Goal: Transaction & Acquisition: Purchase product/service

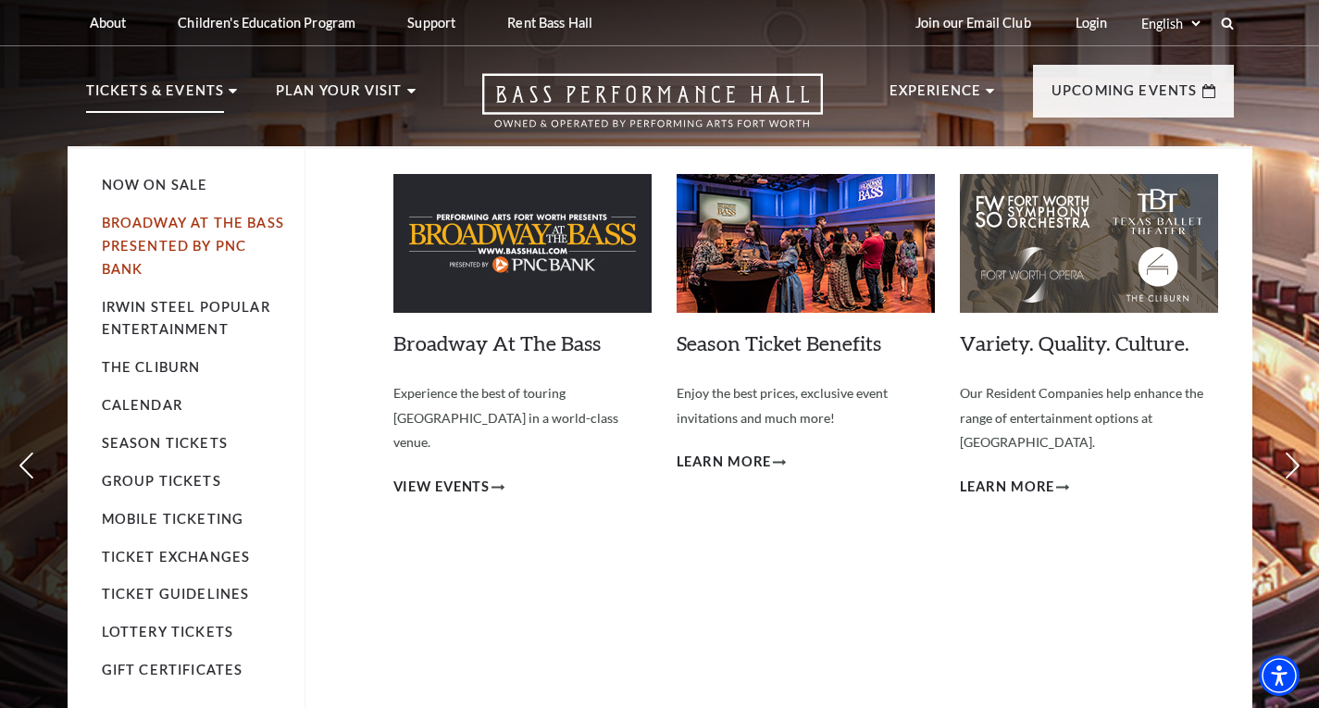
click at [218, 223] on link "Broadway At The Bass presented by PNC Bank" at bounding box center [193, 246] width 182 height 62
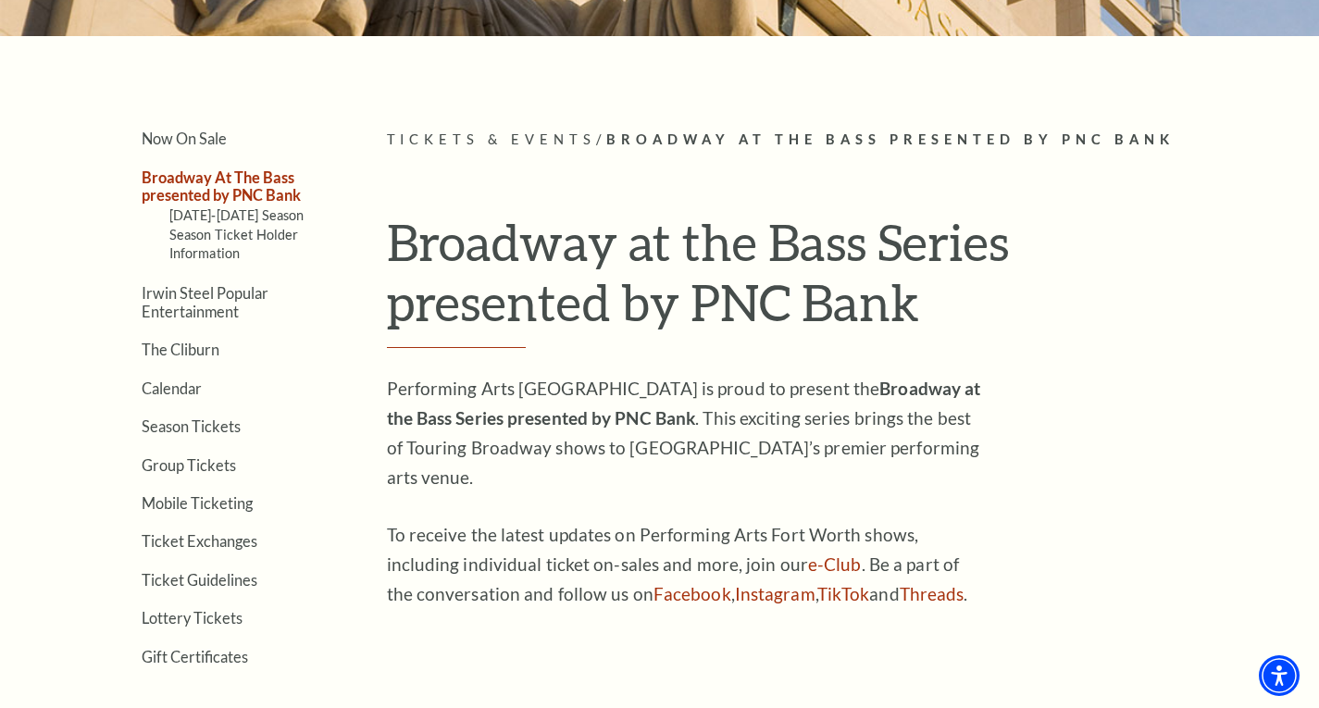
scroll to position [370, 0]
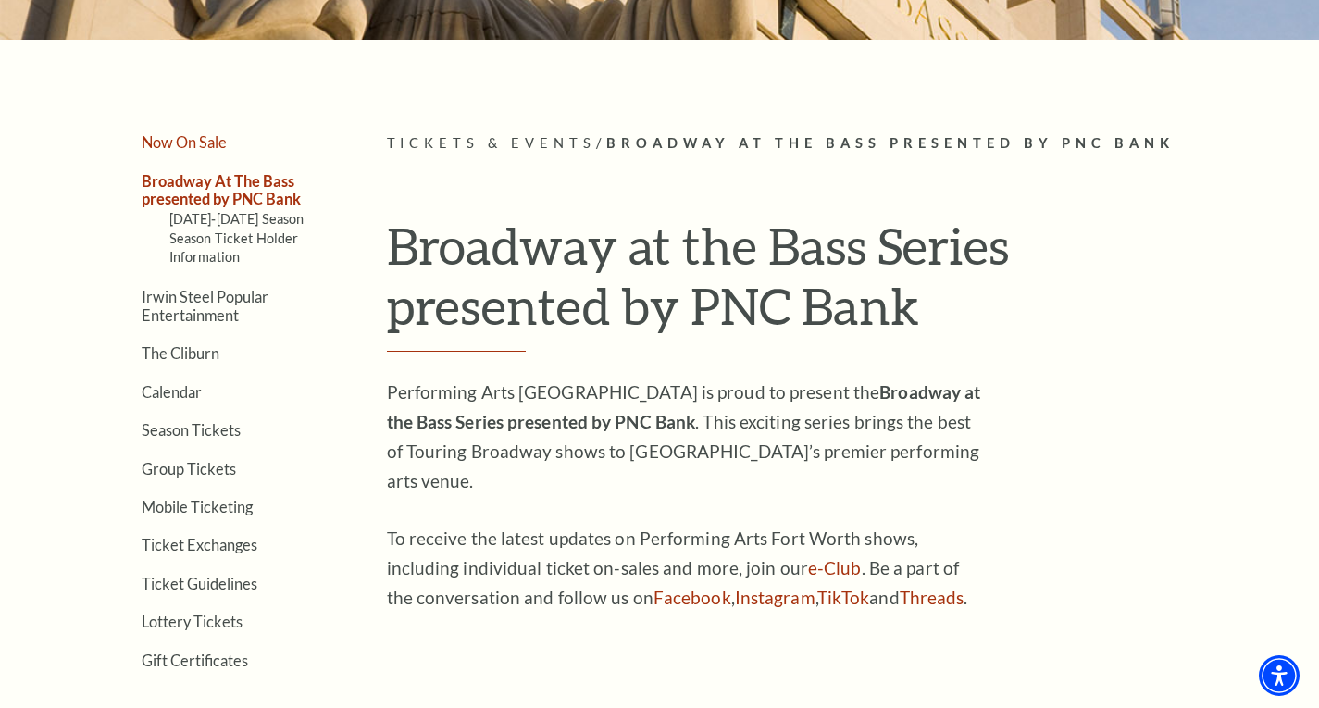
click at [207, 145] on link "Now On Sale" at bounding box center [184, 142] width 85 height 18
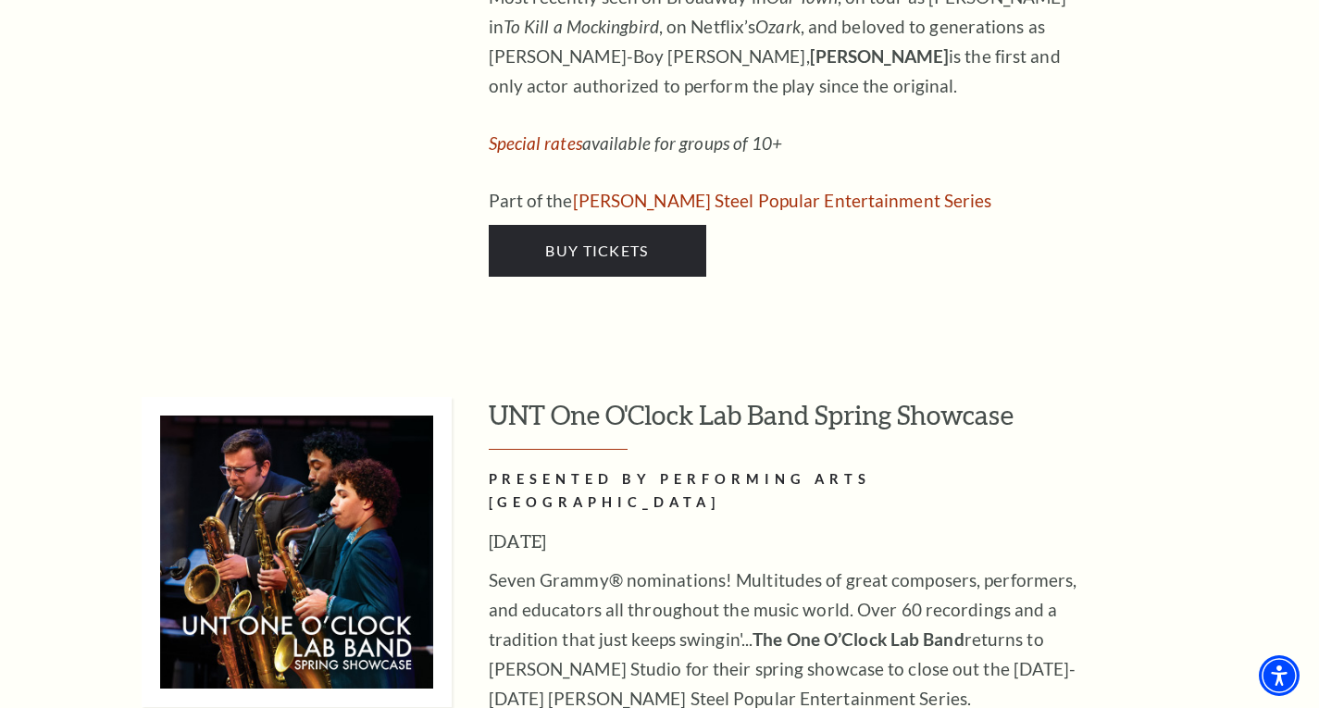
scroll to position [9721, 0]
